Goal: Task Accomplishment & Management: Manage account settings

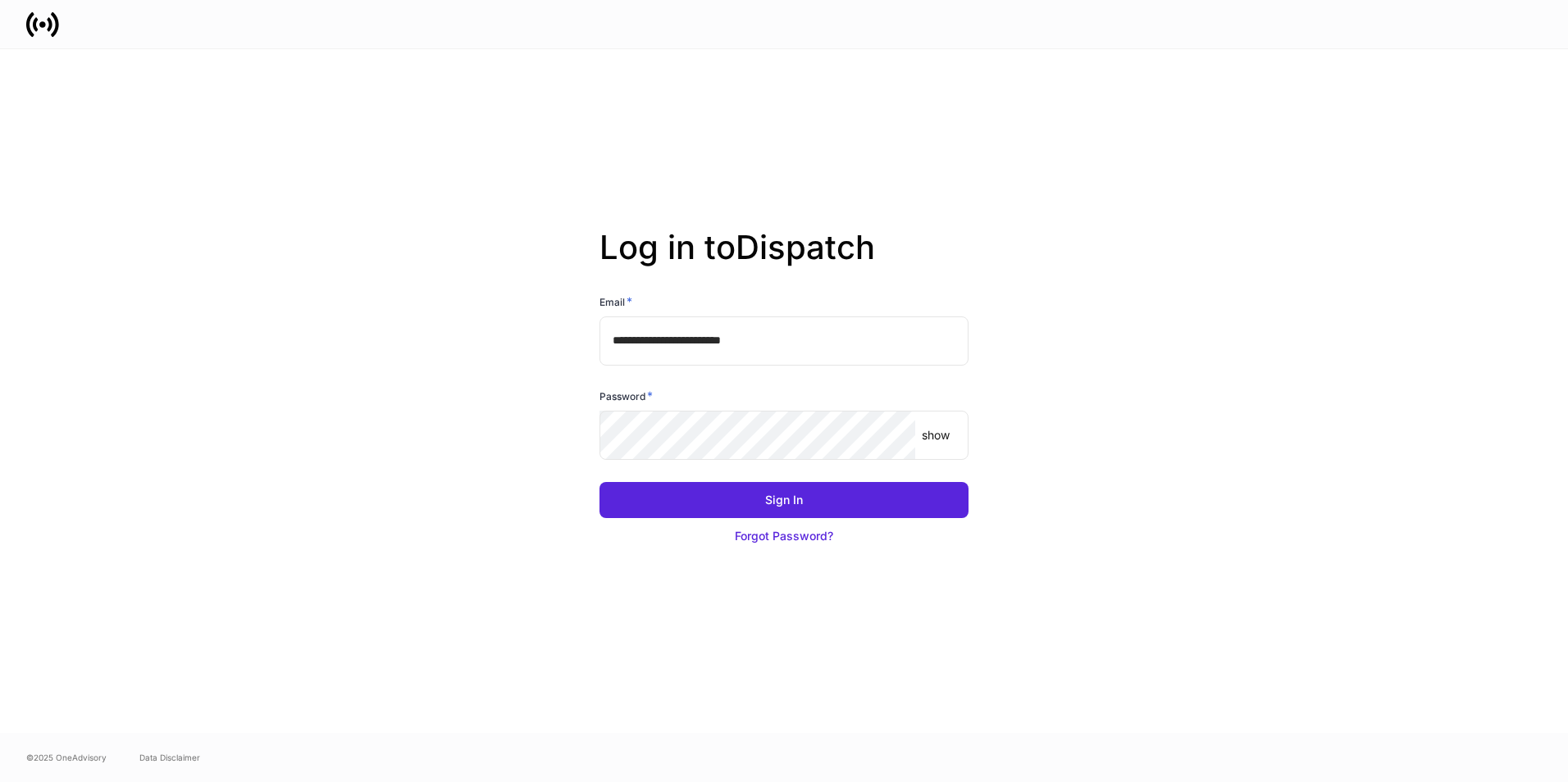
click at [807, 496] on button "Sign In" at bounding box center [784, 500] width 369 height 36
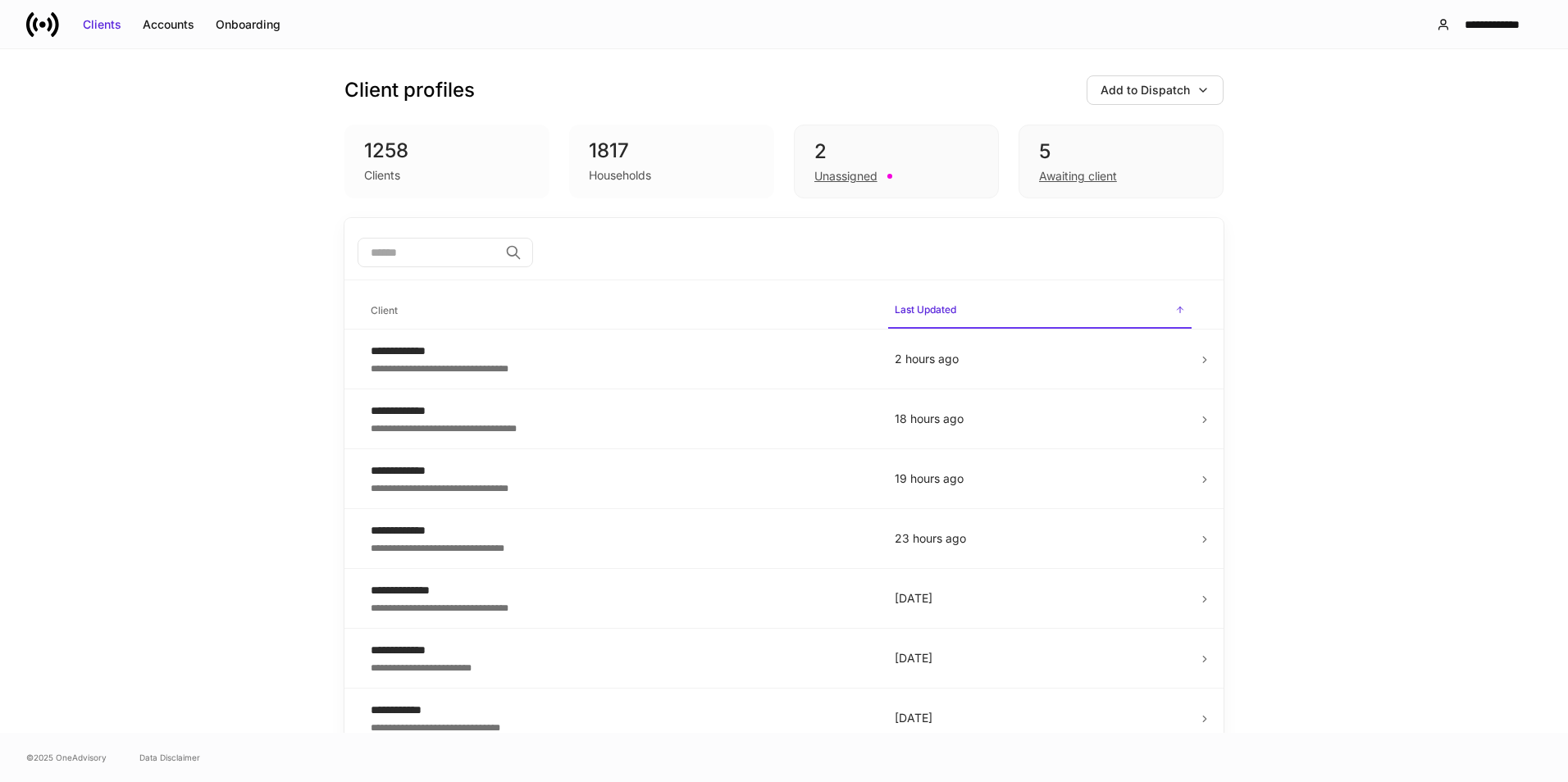
click at [845, 159] on div "2" at bounding box center [895, 152] width 164 height 26
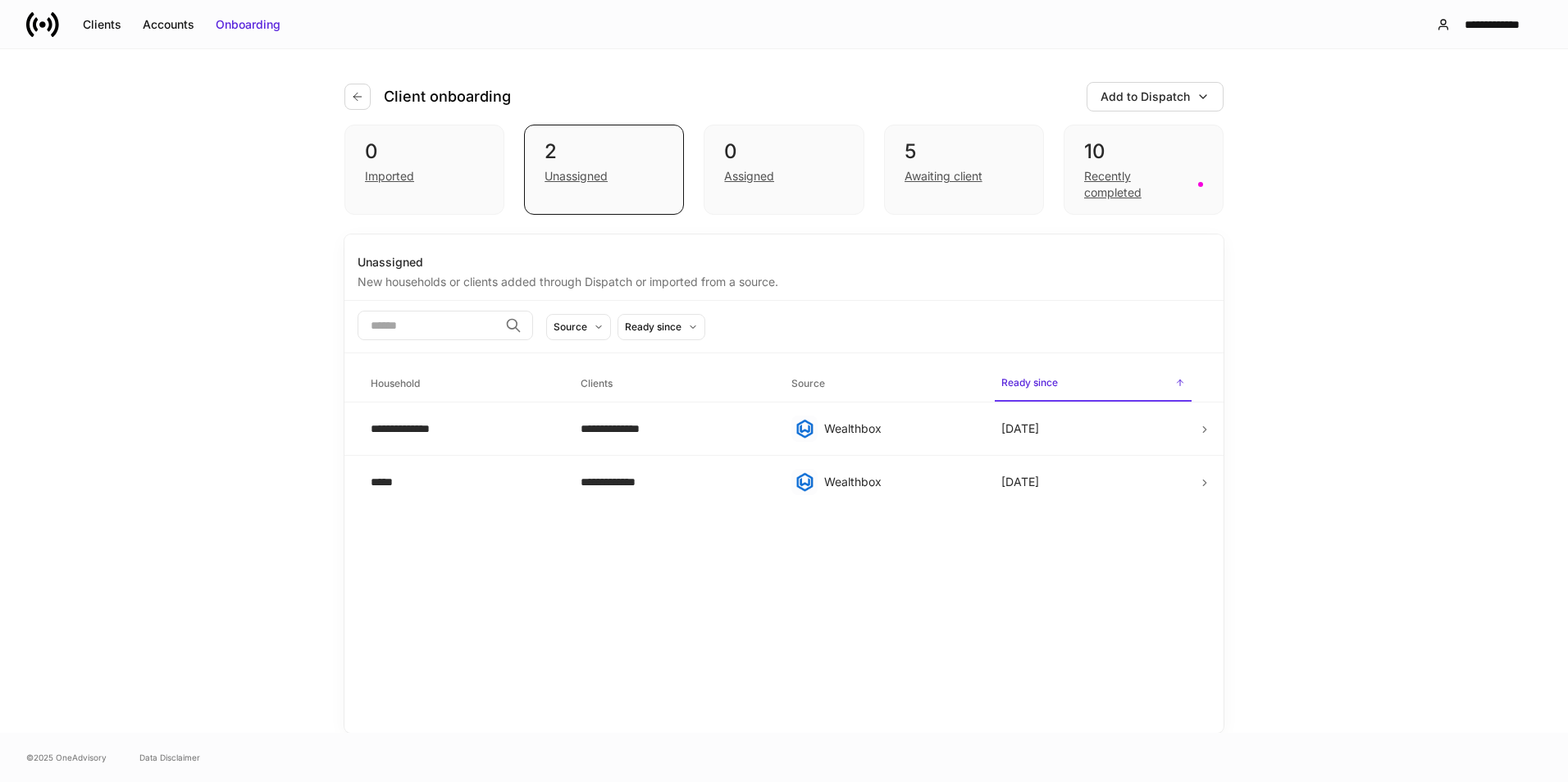
click at [365, 100] on button "button" at bounding box center [357, 96] width 26 height 26
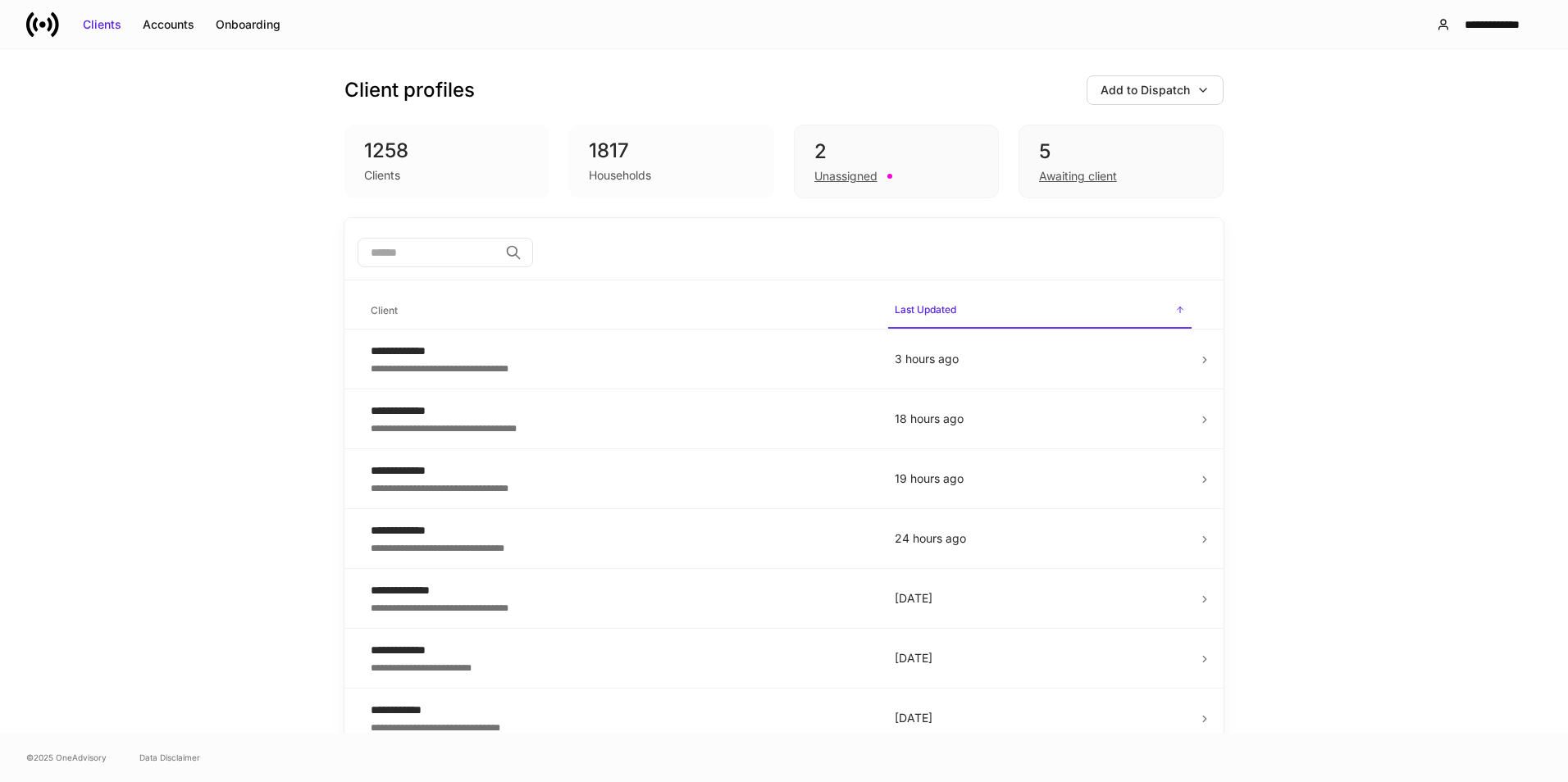
click at [898, 150] on div "2" at bounding box center [895, 152] width 164 height 26
click at [1120, 158] on div "5" at bounding box center [1120, 152] width 164 height 26
